Goal: Information Seeking & Learning: Learn about a topic

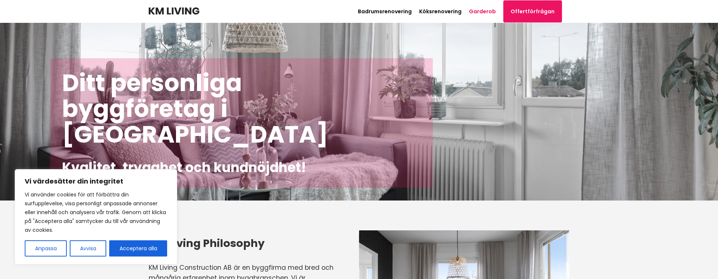
click at [485, 12] on link "Garderob" at bounding box center [482, 11] width 27 height 7
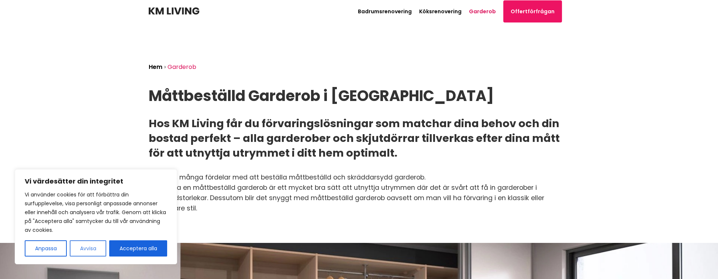
click at [94, 249] on button "Avvisa" at bounding box center [88, 249] width 37 height 16
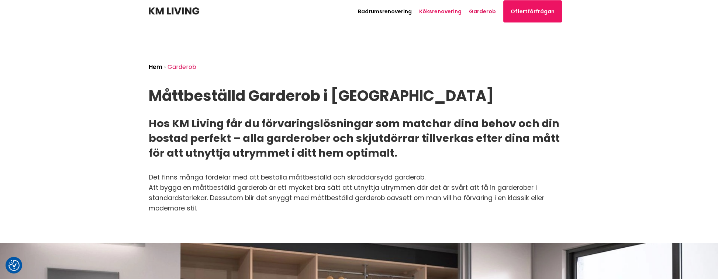
click at [449, 13] on link "Köksrenovering" at bounding box center [440, 11] width 42 height 7
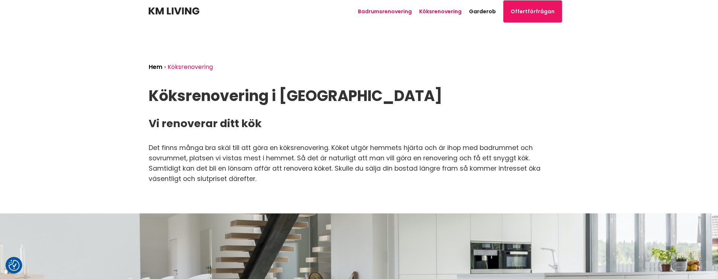
click at [395, 12] on link "Badrumsrenovering" at bounding box center [385, 11] width 54 height 7
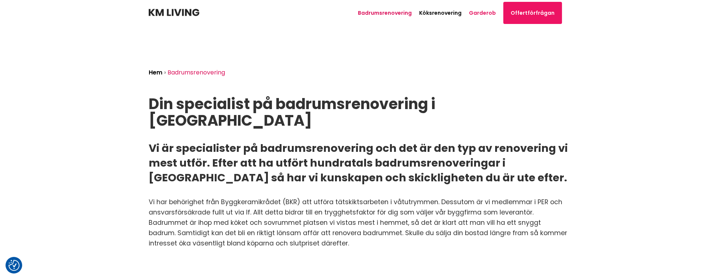
click at [485, 13] on link "Garderob" at bounding box center [482, 12] width 27 height 7
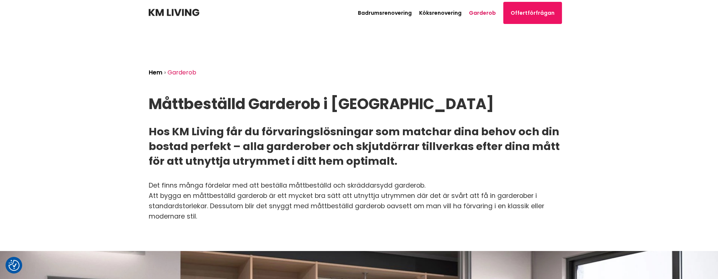
click at [176, 13] on img at bounding box center [174, 12] width 51 height 7
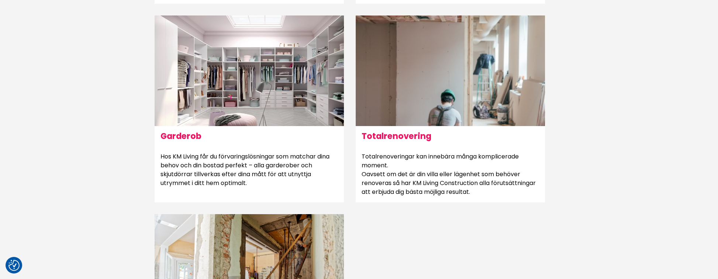
scroll to position [639, 0]
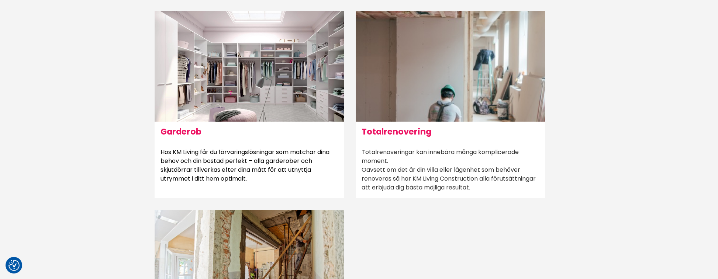
click at [400, 134] on h6 "Totalrenovering" at bounding box center [450, 132] width 189 height 20
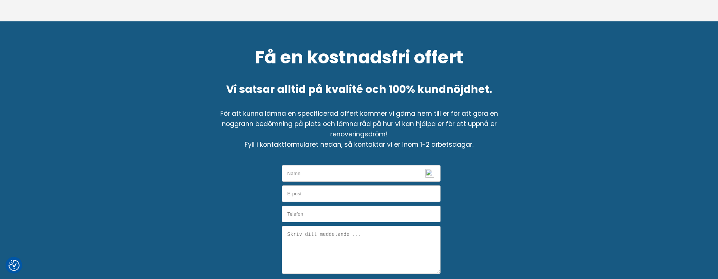
scroll to position [836, 0]
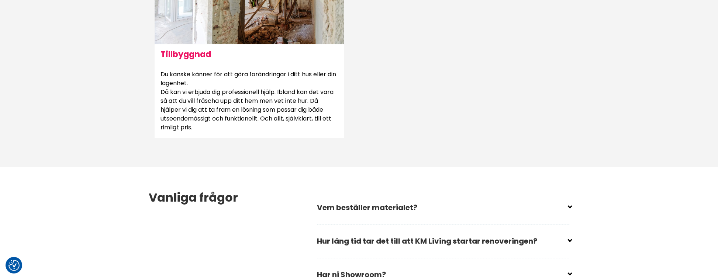
scroll to position [959, 0]
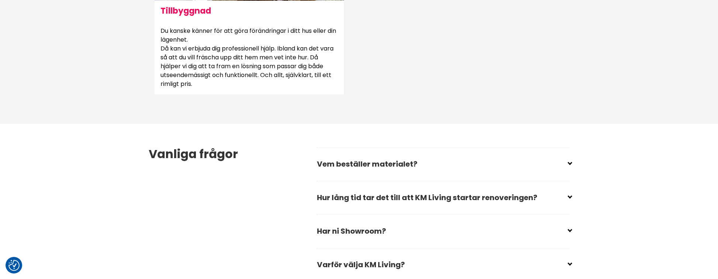
click at [518, 229] on input "checkbox" at bounding box center [444, 228] width 252 height 11
checkbox input "false"
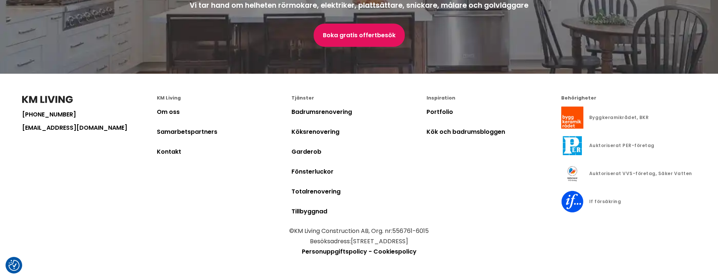
scroll to position [2076, 0]
click at [445, 113] on link "Portfolio" at bounding box center [439, 112] width 27 height 8
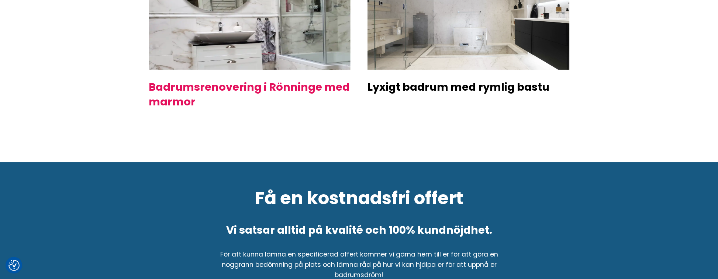
scroll to position [148, 0]
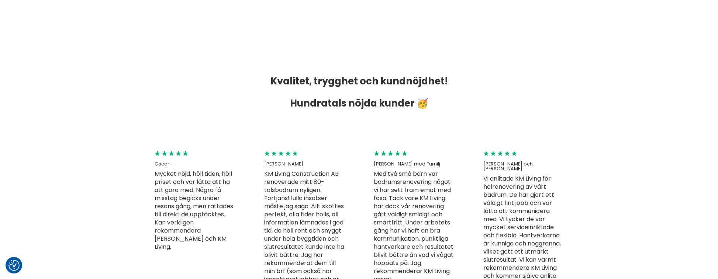
scroll to position [1607, 0]
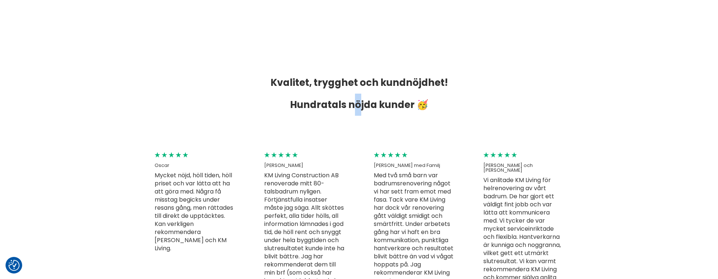
click at [350, 101] on h3 "Kvalitet, trygghet och kundnöjdhet! Hundratals nöjda kunder 🥳" at bounding box center [359, 94] width 421 height 44
click at [427, 168] on div "[PERSON_NAME] med Familj Med två små barn var badrumsrenovering något vi har se…" at bounding box center [423, 242] width 98 height 183
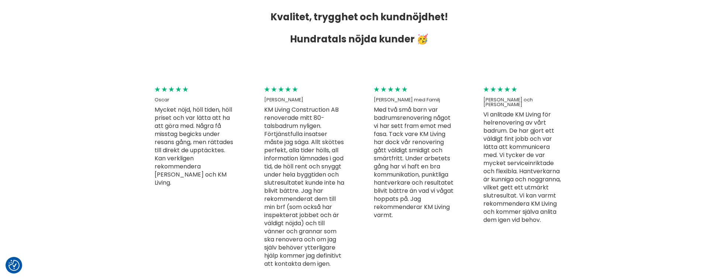
scroll to position [1705, 0]
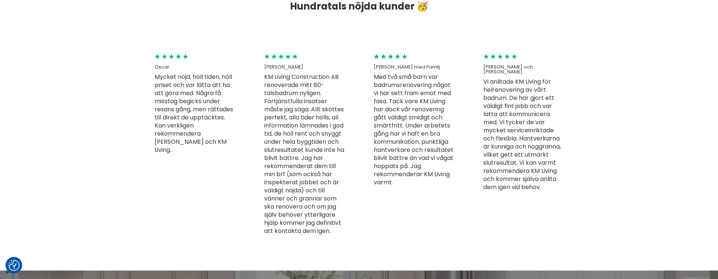
click at [394, 56] on div "[PERSON_NAME] med Familj Med två små barn var badrumsrenovering något vi har se…" at bounding box center [423, 144] width 98 height 183
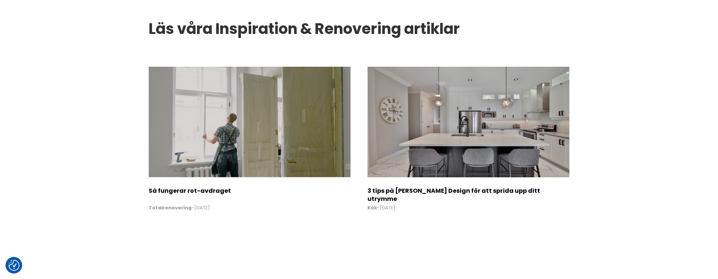
scroll to position [1385, 0]
